Goal: Information Seeking & Learning: Find specific fact

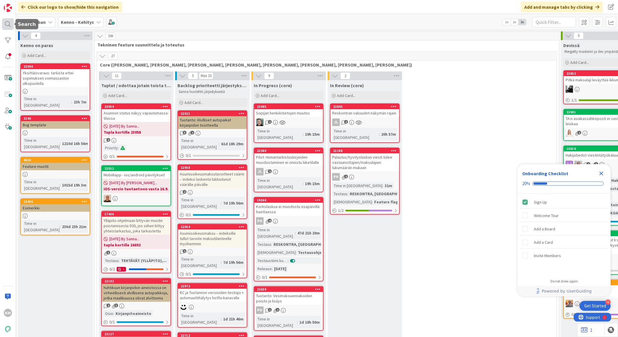
click at [6, 24] on div at bounding box center [8, 24] width 12 height 12
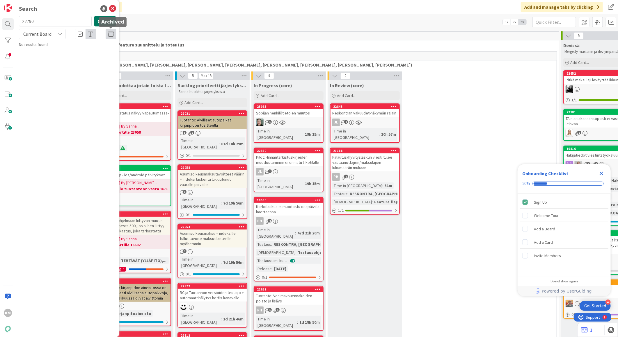
type input "22790"
click at [106, 21] on button "Search" at bounding box center [105, 21] width 22 height 10
click at [58, 35] on icon at bounding box center [60, 34] width 5 height 5
click at [51, 58] on span "All Boards" at bounding box center [52, 58] width 61 height 9
click at [51, 58] on span "Vuokrahakemuksen jättäminen ei onnistu, jos hakijalla on aikaisemmin tehty hake…" at bounding box center [70, 57] width 86 height 17
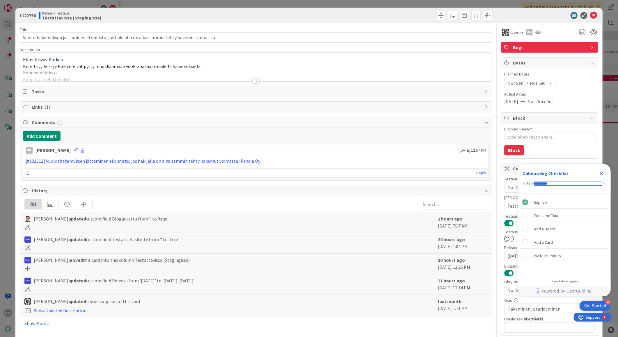
click at [601, 173] on icon "Close Checklist" at bounding box center [601, 174] width 4 height 4
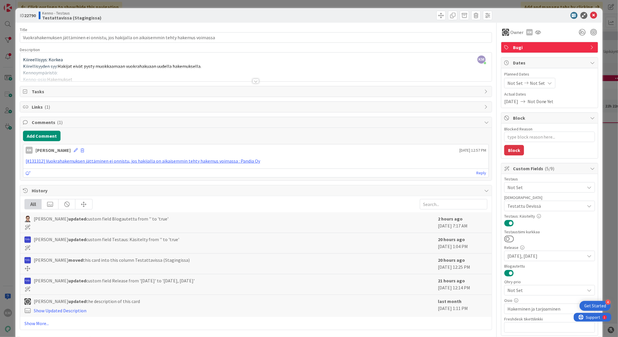
click at [587, 257] on icon at bounding box center [589, 256] width 5 height 5
type textarea "x"
